Goal: Task Accomplishment & Management: Manage account settings

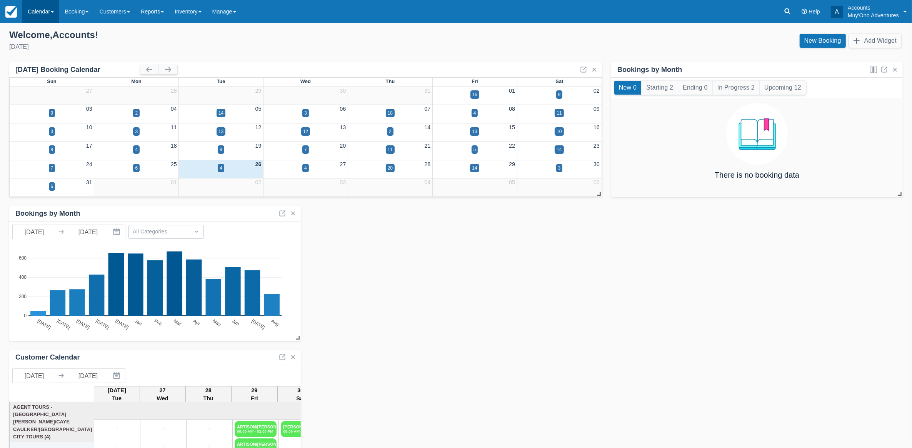
click at [51, 8] on link "Calendar" at bounding box center [40, 11] width 37 height 23
click at [37, 74] on link "Month" at bounding box center [53, 73] width 61 height 16
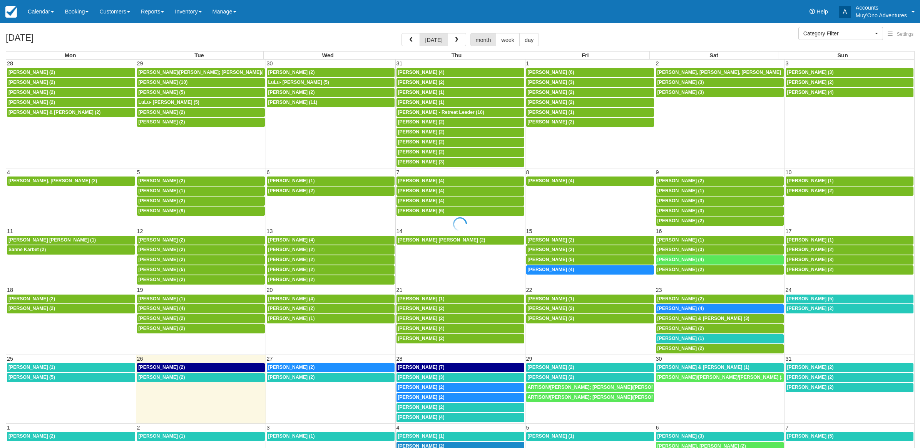
select select
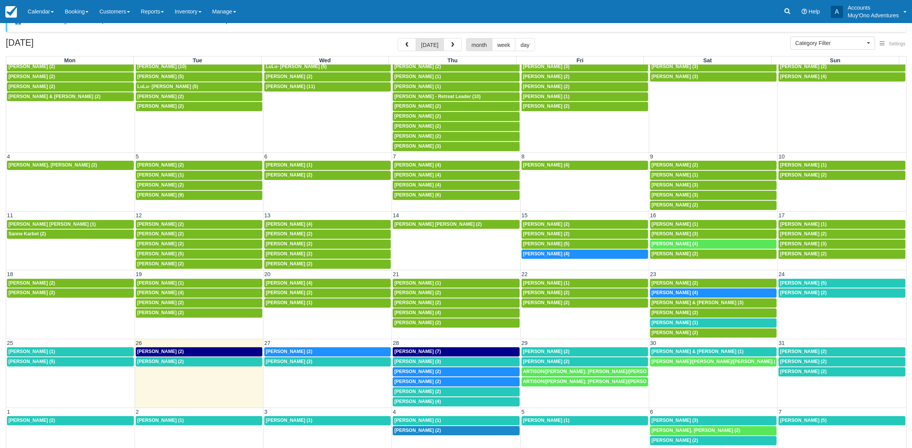
scroll to position [24, 0]
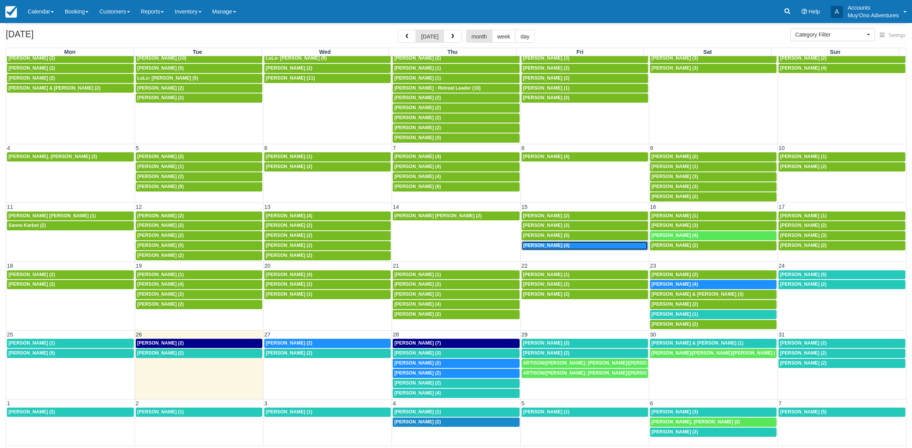
click at [530, 243] on span "Tifanny Harris (4)" at bounding box center [546, 245] width 47 height 5
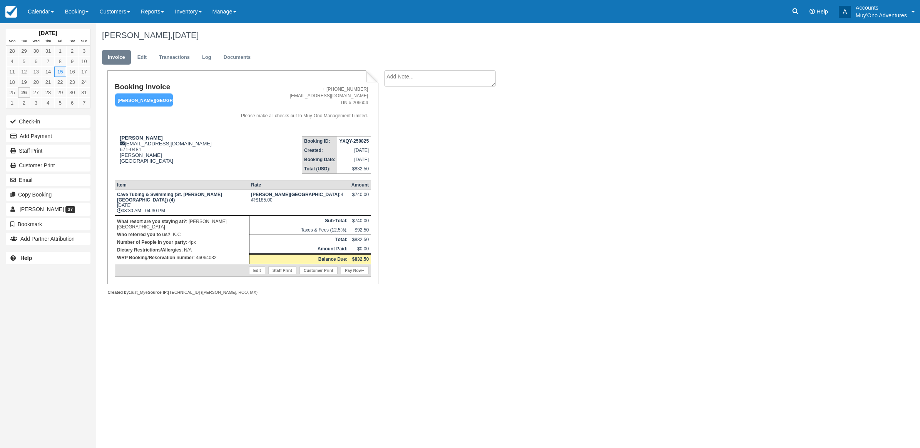
drag, startPoint x: 424, startPoint y: 286, endPoint x: 407, endPoint y: 226, distance: 62.1
click at [386, 258] on div "Booking Invoice Hopkins Bay Resort   Pending HOLD Deposit Paid Cancelled Void M…" at bounding box center [307, 191] width 423 height 242
click at [503, 158] on div "Booking Invoice Hopkins Bay Resort   Pending HOLD Deposit Paid Cancelled Void M…" at bounding box center [307, 191] width 423 height 242
click at [34, 9] on link "Calendar" at bounding box center [40, 11] width 37 height 23
click at [39, 69] on link "Month" at bounding box center [53, 73] width 61 height 16
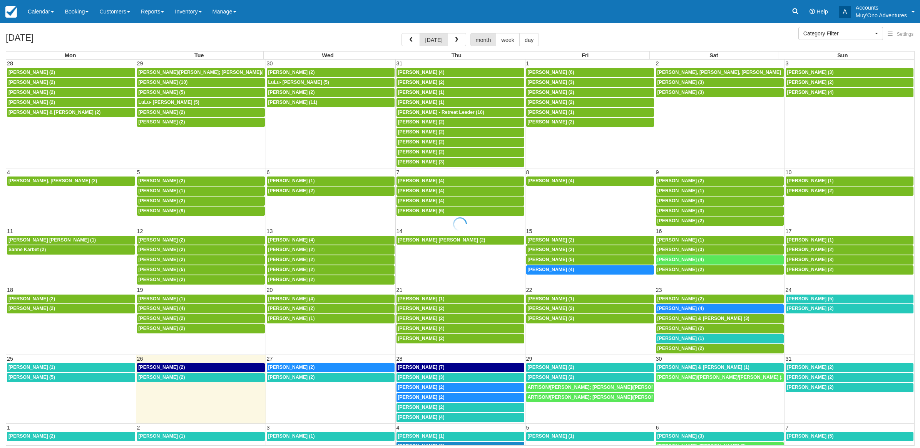
select select
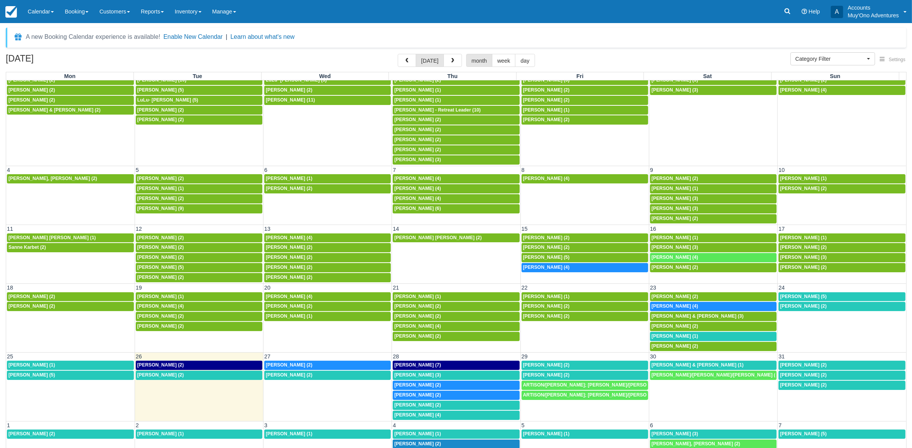
scroll to position [20, 0]
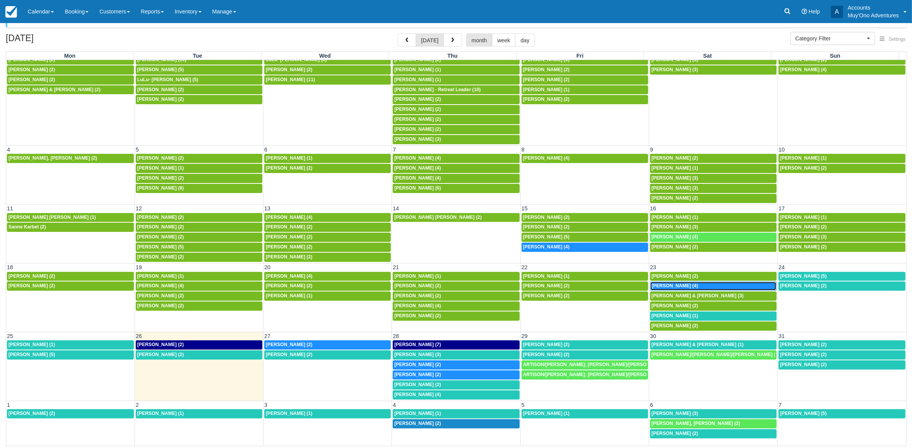
click at [653, 283] on span "[PERSON_NAME] (4)" at bounding box center [675, 285] width 47 height 5
